Goal: Navigation & Orientation: Go to known website

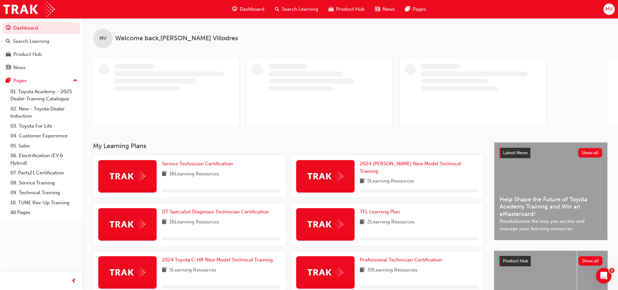
click at [611, 6] on span "MV" at bounding box center [608, 9] width 7 height 7
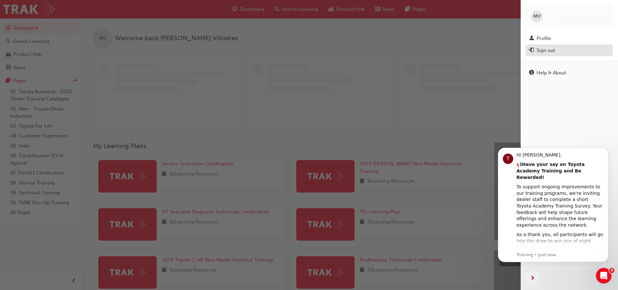
click at [549, 49] on div "Sign out" at bounding box center [545, 50] width 18 height 7
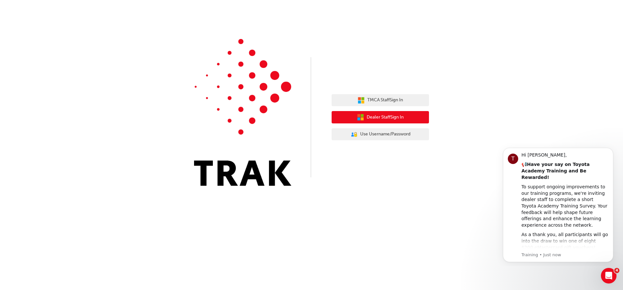
click at [386, 118] on span "Dealer Staff Sign In" at bounding box center [384, 117] width 37 height 7
